Goal: Navigation & Orientation: Find specific page/section

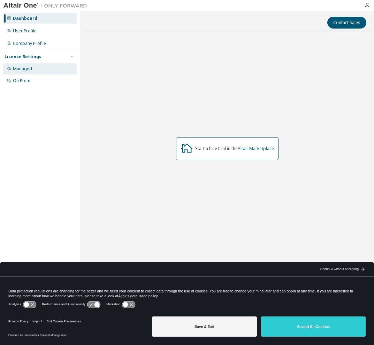
click at [38, 69] on div "Managed" at bounding box center [40, 68] width 74 height 11
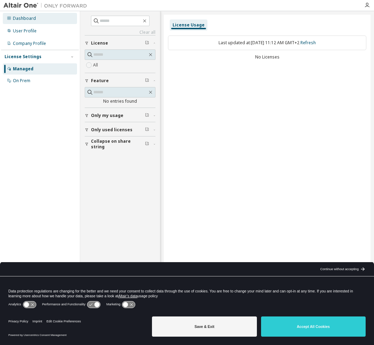
click at [31, 18] on div "Dashboard" at bounding box center [24, 19] width 23 height 6
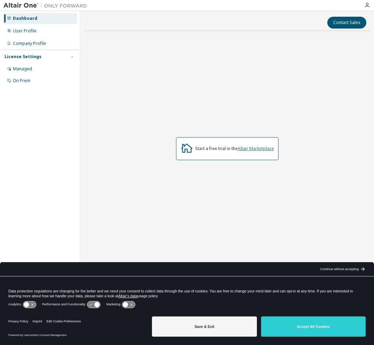
click at [259, 147] on link "Altair Marketplace" at bounding box center [256, 149] width 36 height 6
